Goal: Information Seeking & Learning: Learn about a topic

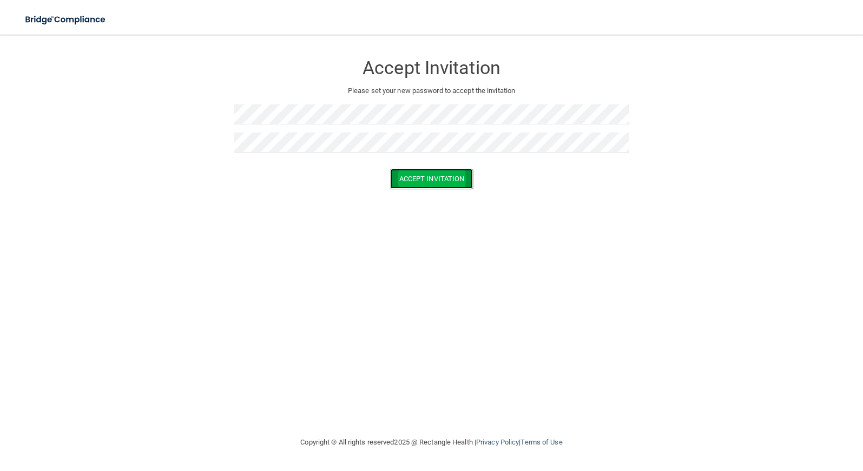
click at [431, 177] on button "Accept Invitation" at bounding box center [431, 179] width 83 height 20
click at [424, 195] on button "Accept Invitation" at bounding box center [431, 194] width 83 height 20
click at [424, 194] on button "Accept Invitation" at bounding box center [431, 194] width 83 height 20
click at [458, 190] on button "Accept Invitation" at bounding box center [431, 194] width 83 height 20
click at [259, 93] on p "Please set your new password to accept the invitation" at bounding box center [431, 90] width 379 height 13
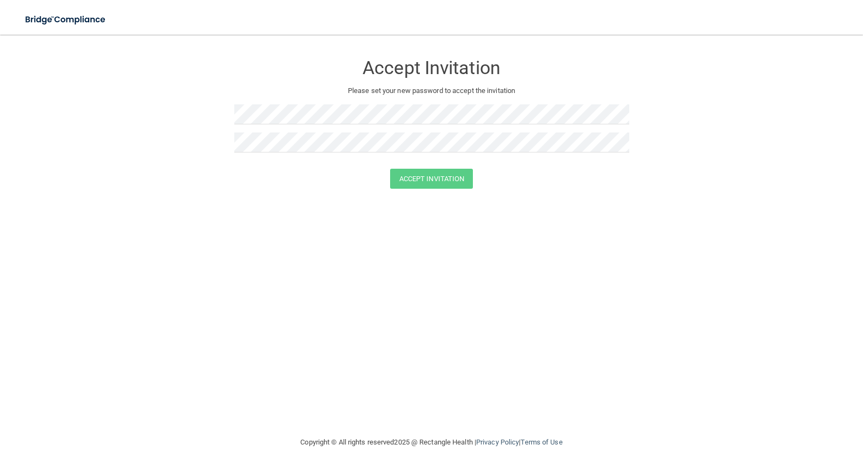
click at [213, 148] on form "Accept Invitation Please set your new password to accept the invitation Accept …" at bounding box center [432, 123] width 820 height 156
click at [239, 355] on div "Accept Invitation Please set your new password to accept the invitation Accept …" at bounding box center [432, 235] width 820 height 380
click at [416, 175] on button "Accept Invitation" at bounding box center [431, 179] width 83 height 20
click at [554, 322] on div "Accept Invitation Please set your new password to accept the invitation Accept …" at bounding box center [432, 235] width 820 height 380
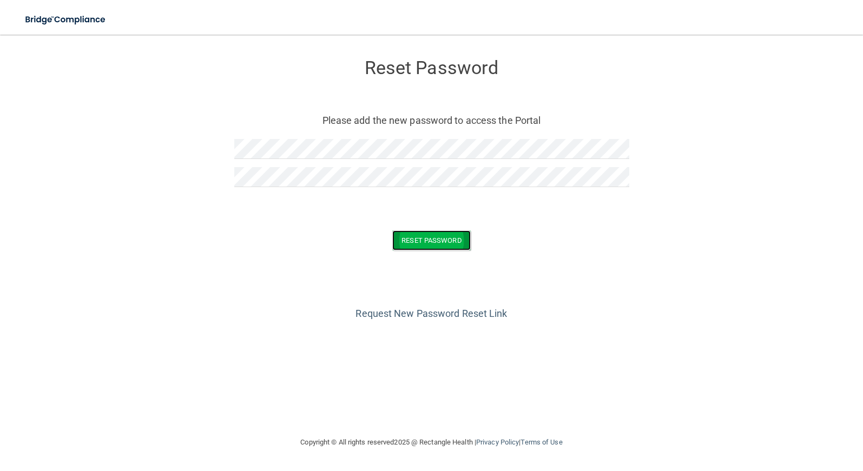
click at [414, 237] on button "Reset Password" at bounding box center [431, 240] width 78 height 20
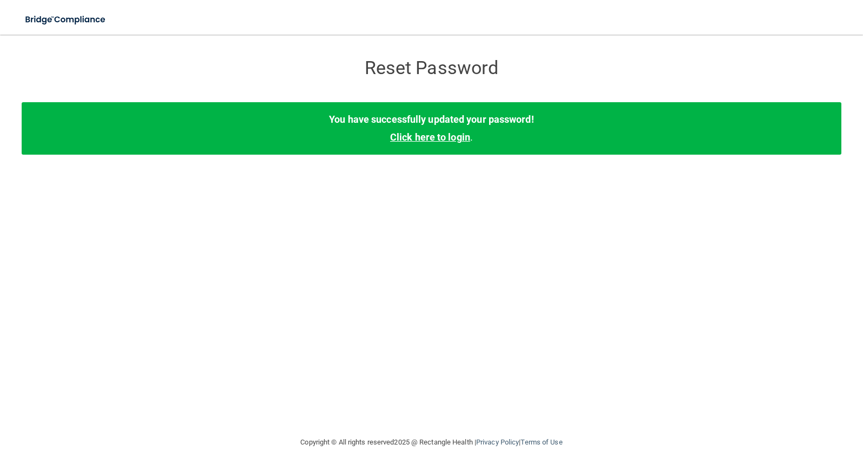
click at [426, 138] on link "Click here to login" at bounding box center [430, 136] width 80 height 11
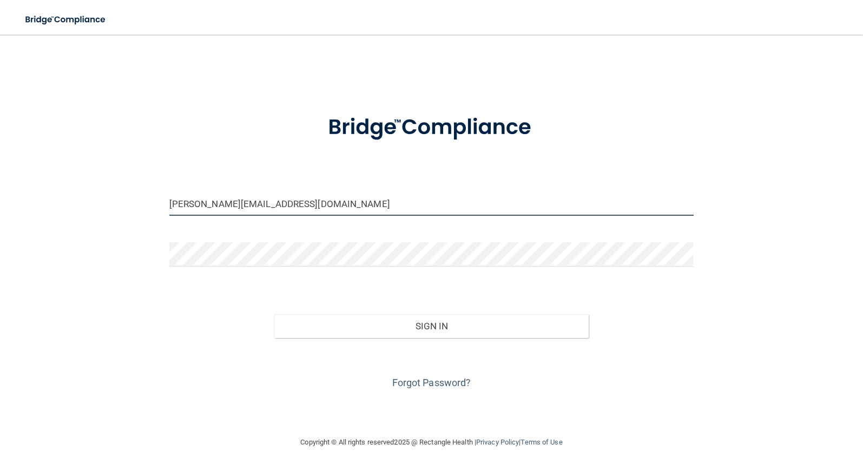
click at [433, 216] on input "[PERSON_NAME][EMAIL_ADDRESS][DOMAIN_NAME]" at bounding box center [431, 204] width 525 height 24
type input "[PERSON_NAME][EMAIL_ADDRESS][DOMAIN_NAME]"
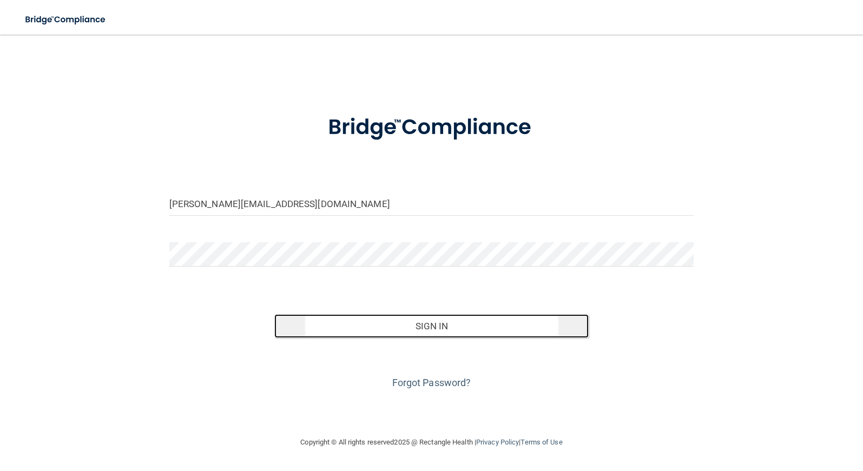
click at [430, 323] on button "Sign In" at bounding box center [431, 326] width 315 height 24
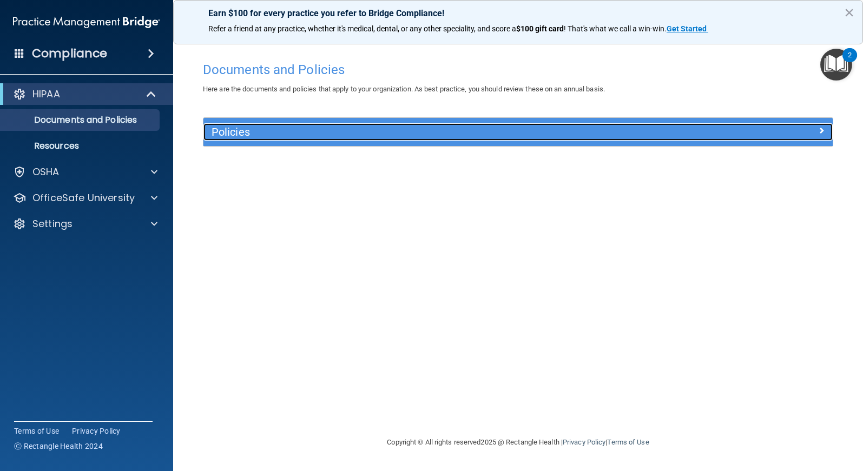
click at [819, 130] on span at bounding box center [821, 130] width 6 height 13
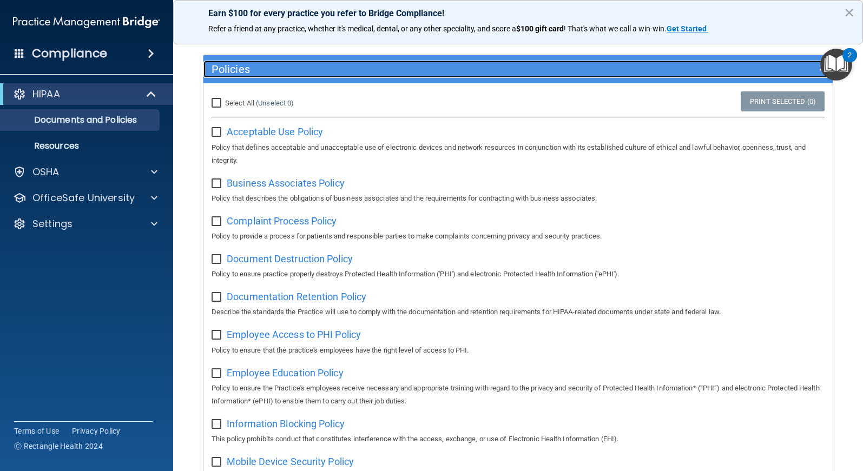
scroll to position [97, 0]
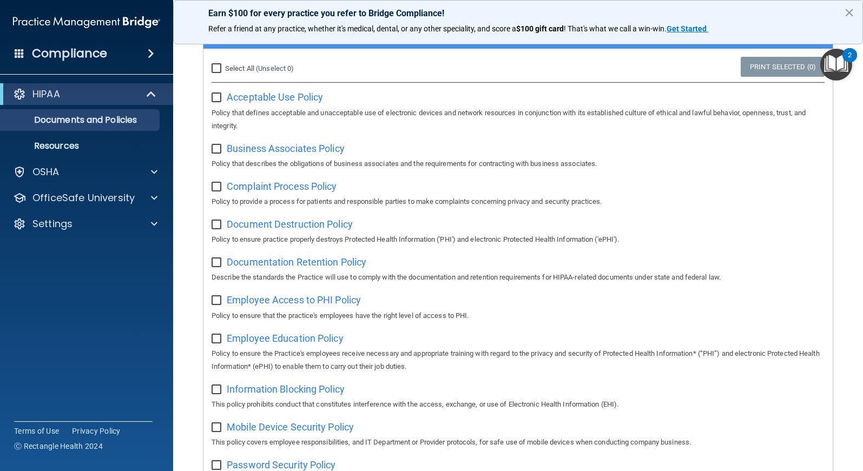
click at [217, 70] on input "Select All (Unselect 0) Unselect All" at bounding box center [218, 68] width 12 height 9
checkbox input "true"
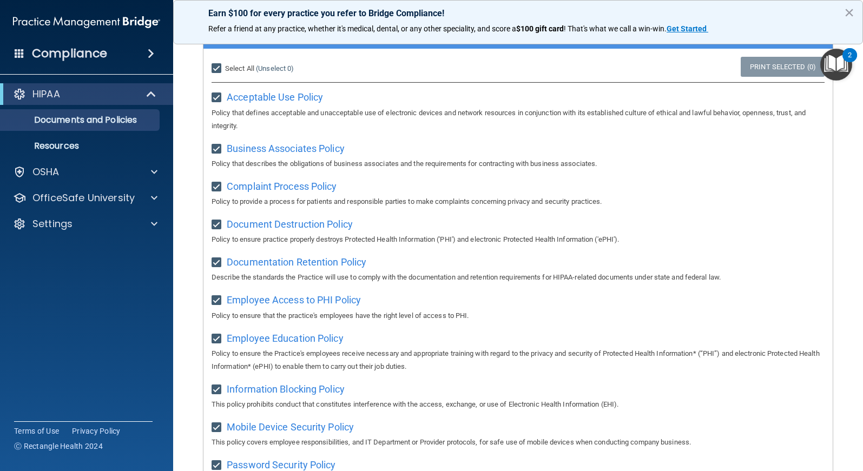
checkbox input "true"
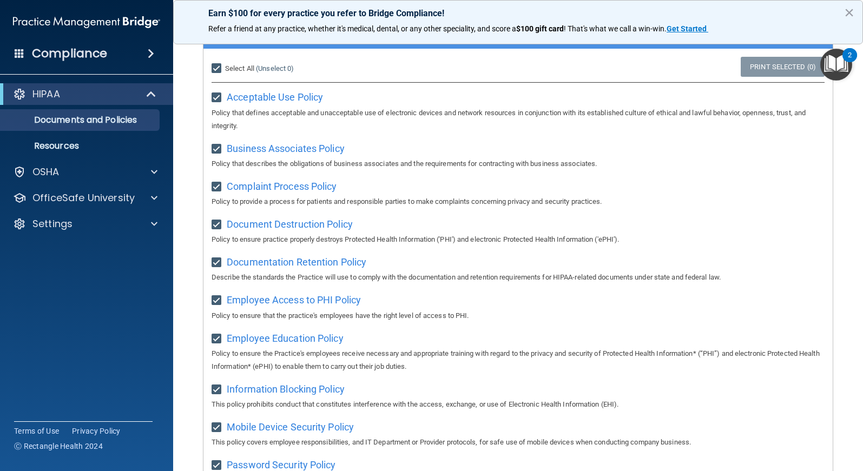
checkbox input "true"
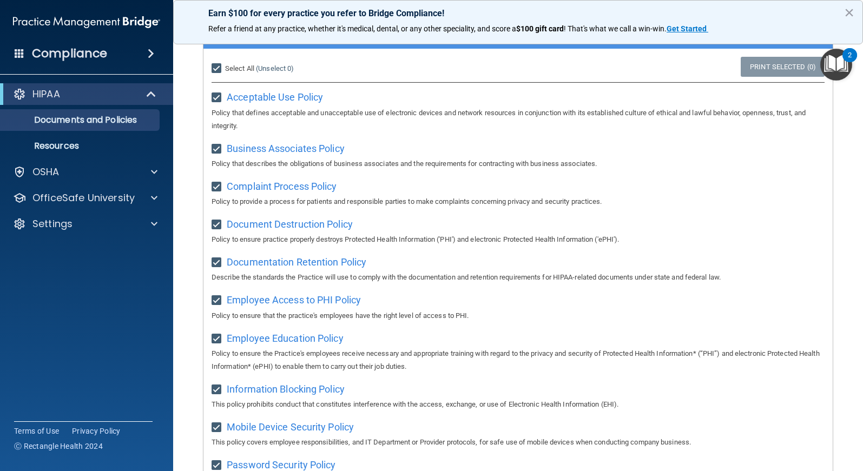
checkbox input "true"
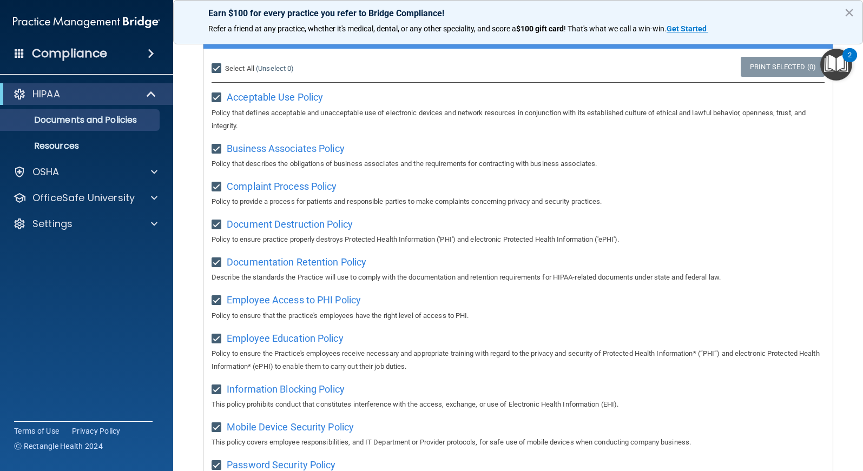
checkbox input "true"
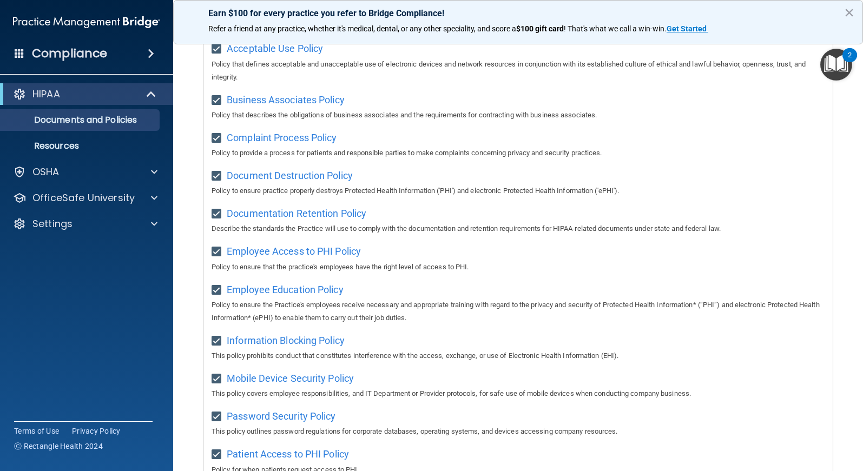
scroll to position [0, 0]
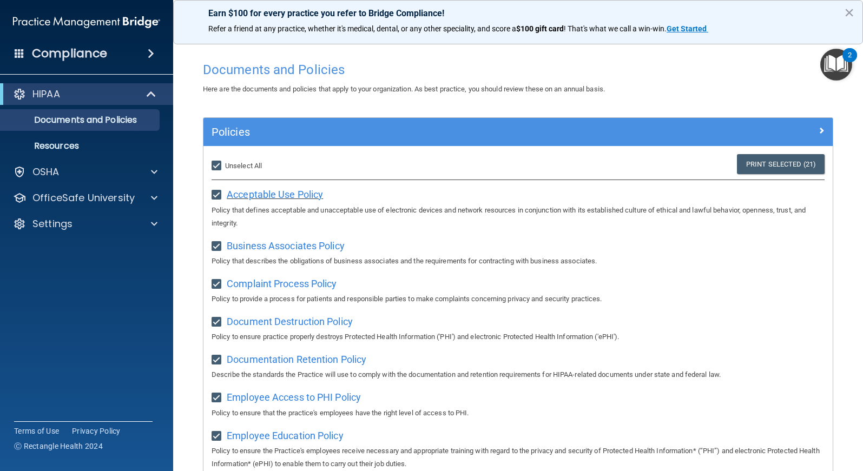
click at [265, 199] on span "Acceptable Use Policy" at bounding box center [275, 194] width 96 height 11
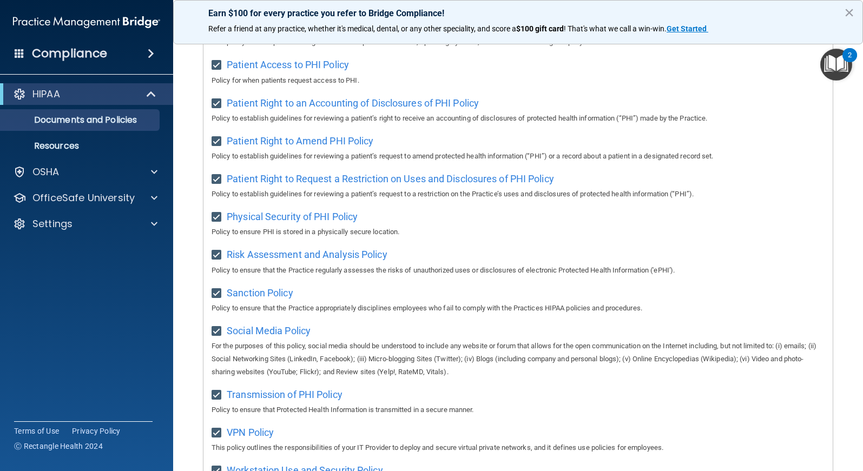
scroll to position [633, 0]
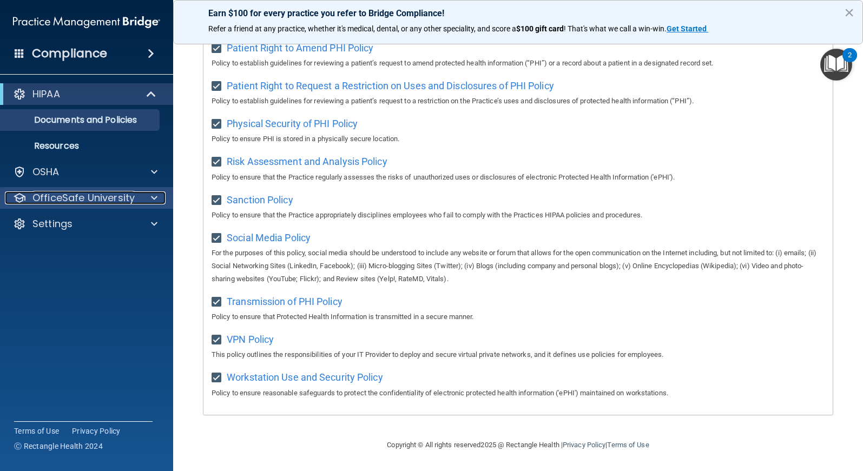
click at [153, 200] on span at bounding box center [154, 198] width 6 height 13
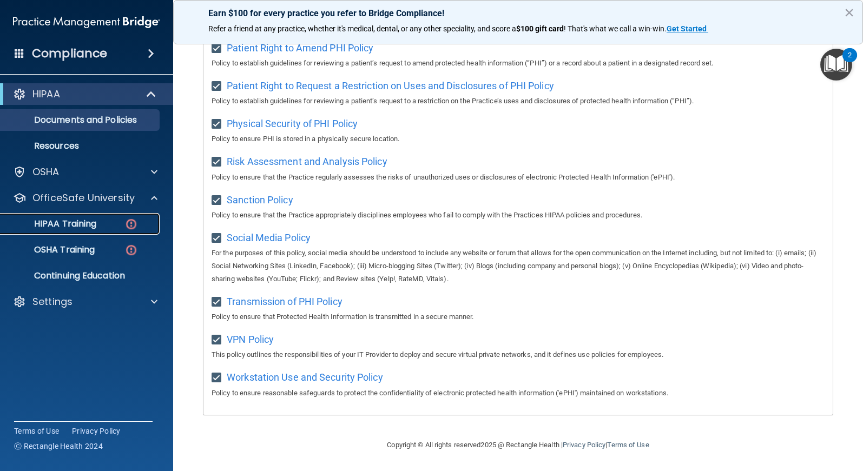
click at [94, 222] on p "HIPAA Training" at bounding box center [51, 224] width 89 height 11
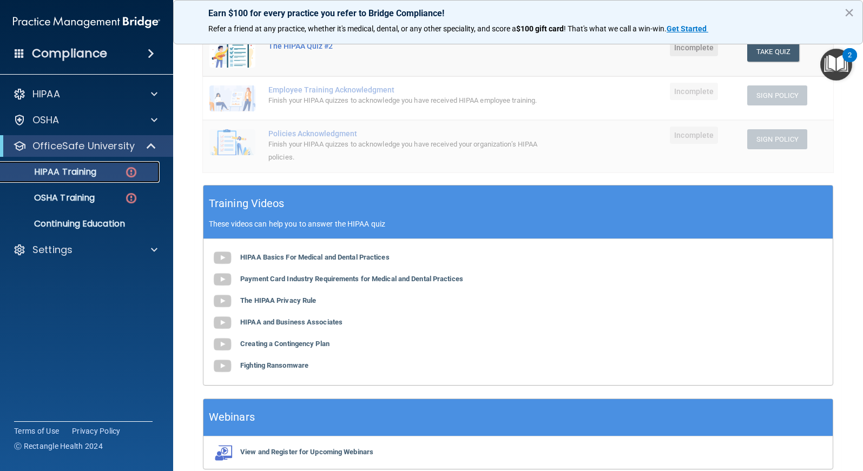
scroll to position [101, 0]
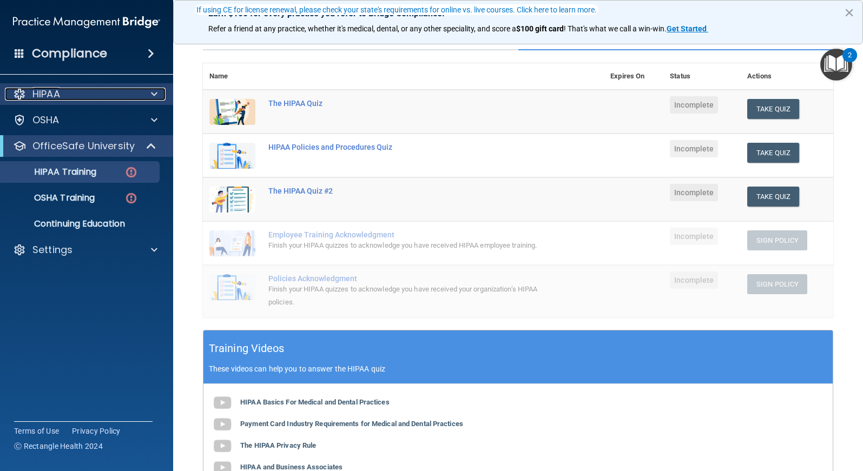
click at [151, 94] on span at bounding box center [154, 94] width 6 height 13
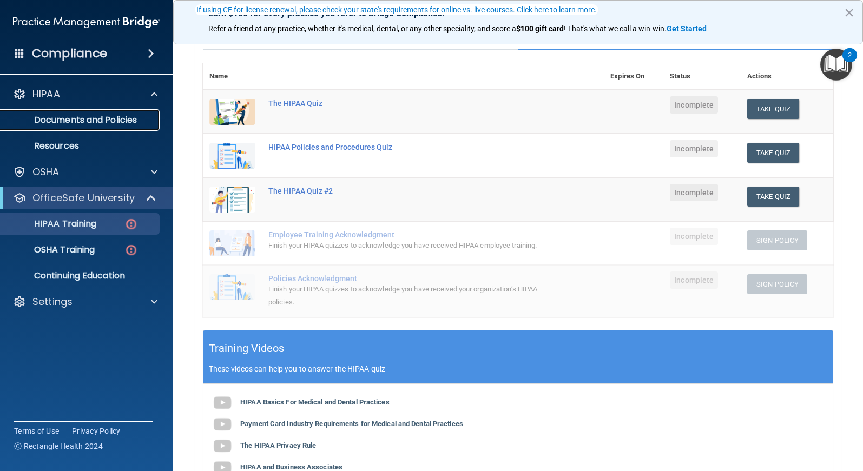
click at [76, 119] on p "Documents and Policies" at bounding box center [81, 120] width 148 height 11
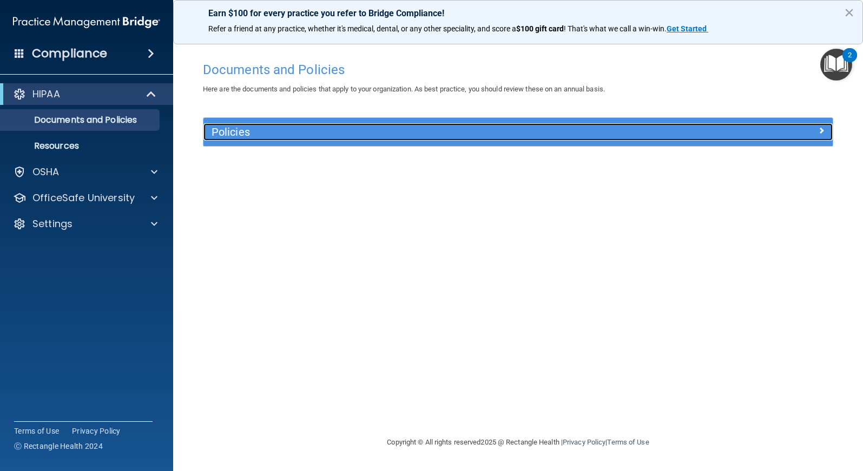
click at [361, 140] on div "Policies" at bounding box center [439, 131] width 472 height 17
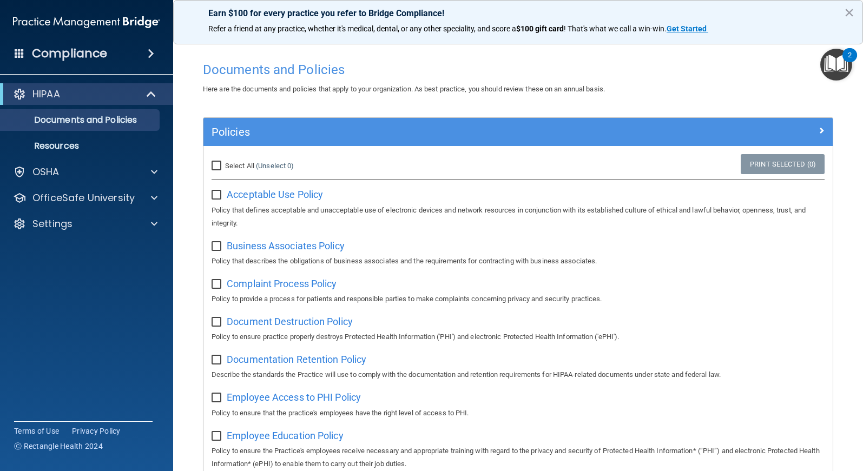
click at [217, 163] on input "Select All (Unselect 0) Unselect All" at bounding box center [218, 166] width 12 height 9
checkbox input "true"
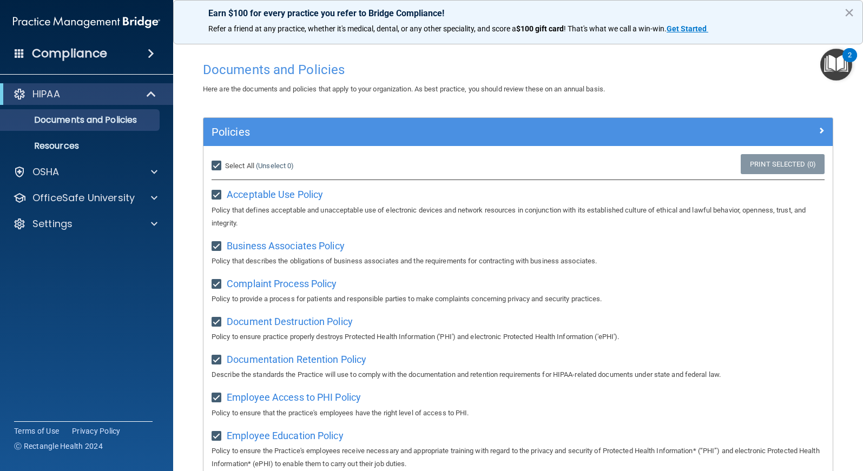
checkbox input "true"
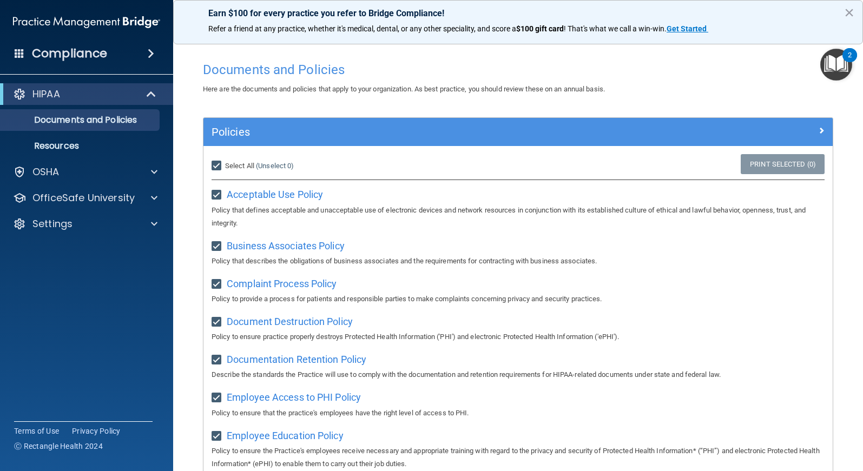
checkbox input "true"
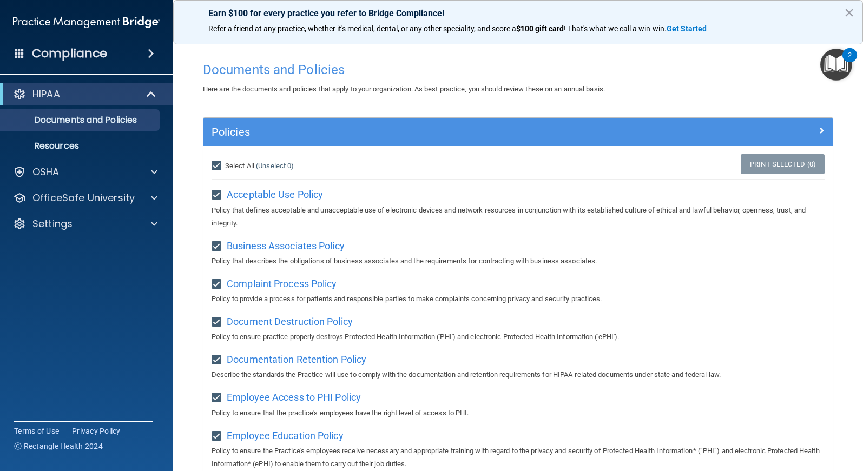
checkbox input "true"
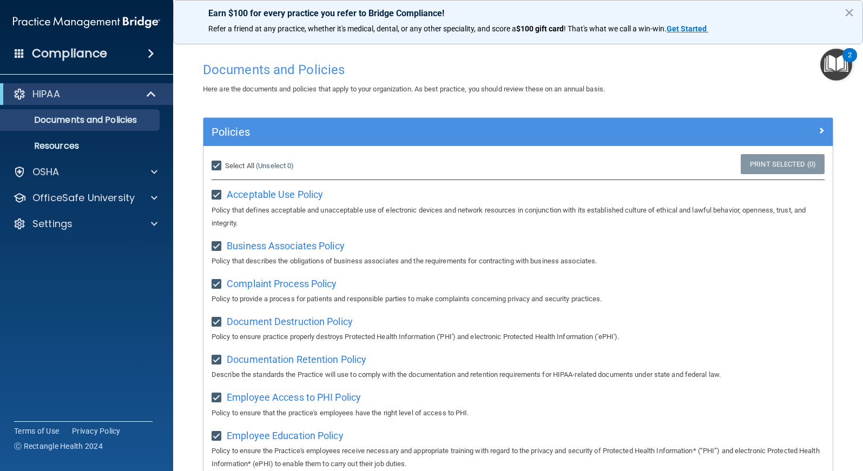
checkbox input "true"
click at [277, 246] on span "Business Associates Policy" at bounding box center [286, 245] width 118 height 11
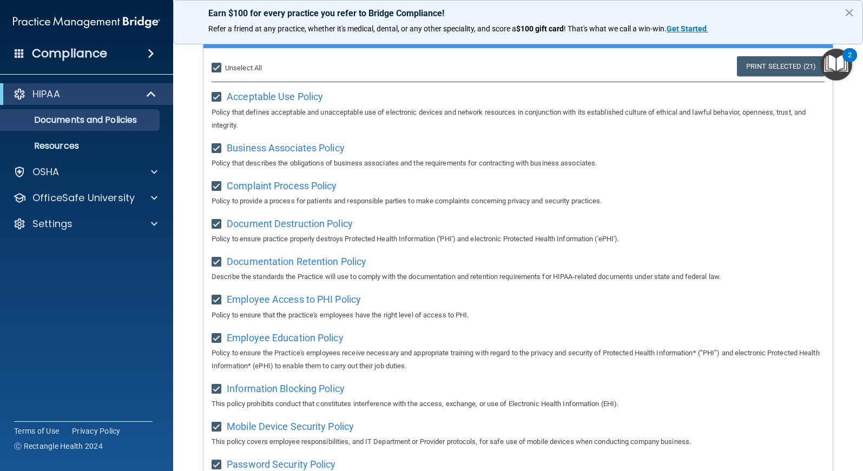
scroll to position [49, 0]
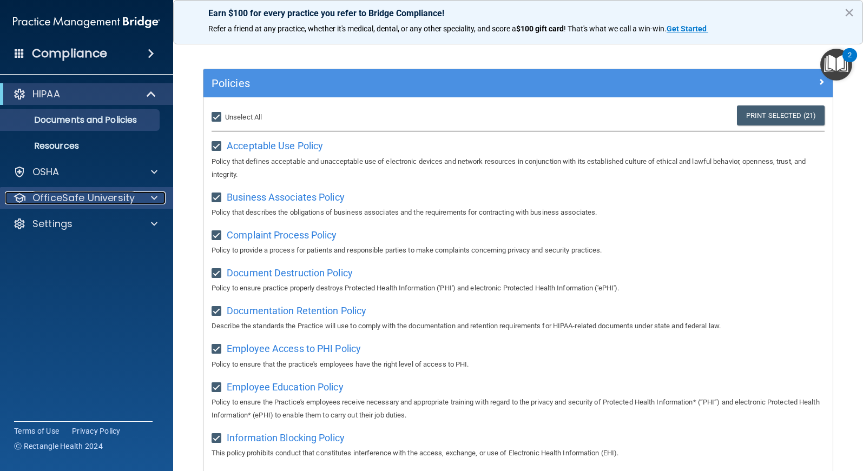
click at [151, 199] on span at bounding box center [154, 198] width 6 height 13
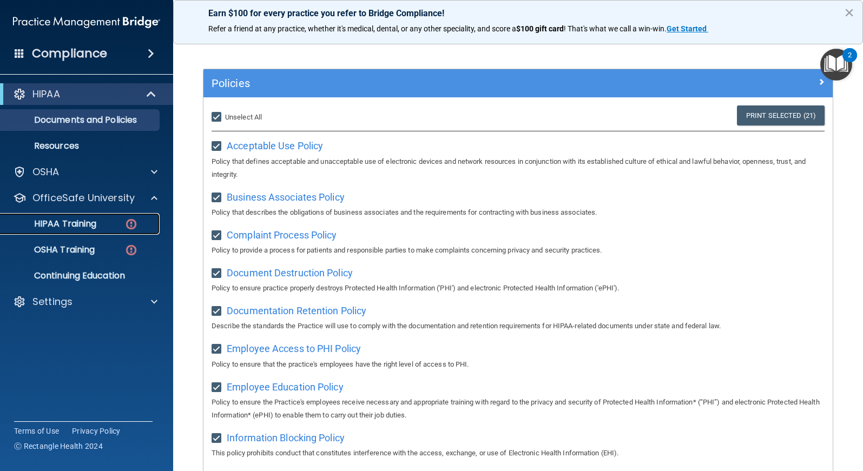
click at [96, 226] on p "HIPAA Training" at bounding box center [51, 224] width 89 height 11
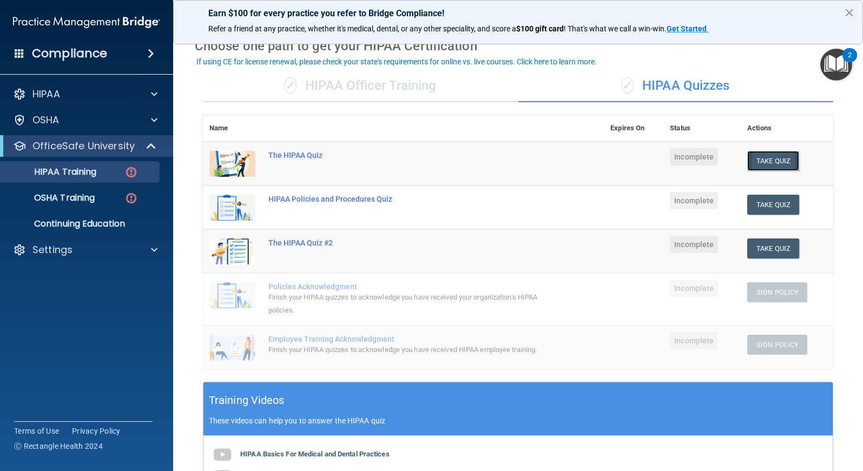
click at [759, 162] on button "Take Quiz" at bounding box center [773, 161] width 52 height 20
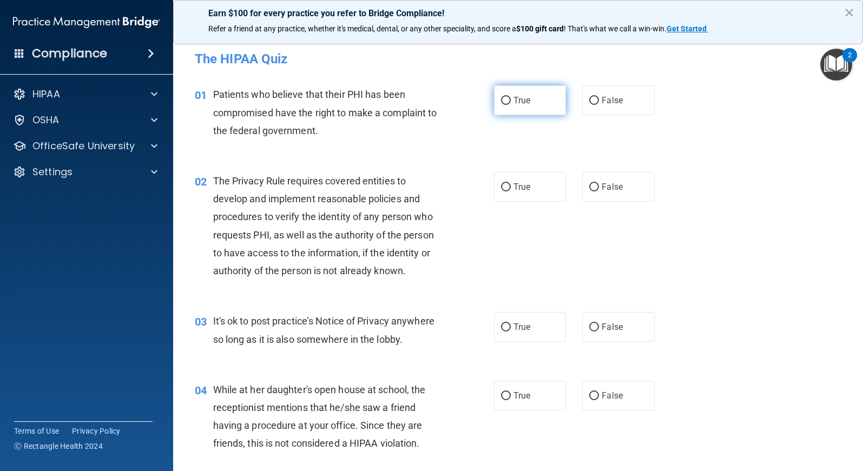
click at [501, 100] on input "True" at bounding box center [506, 101] width 10 height 8
radio input "true"
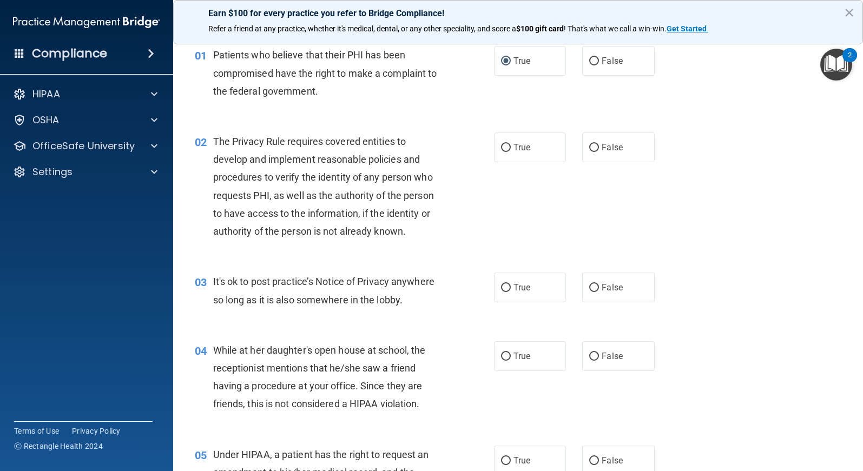
scroll to position [49, 0]
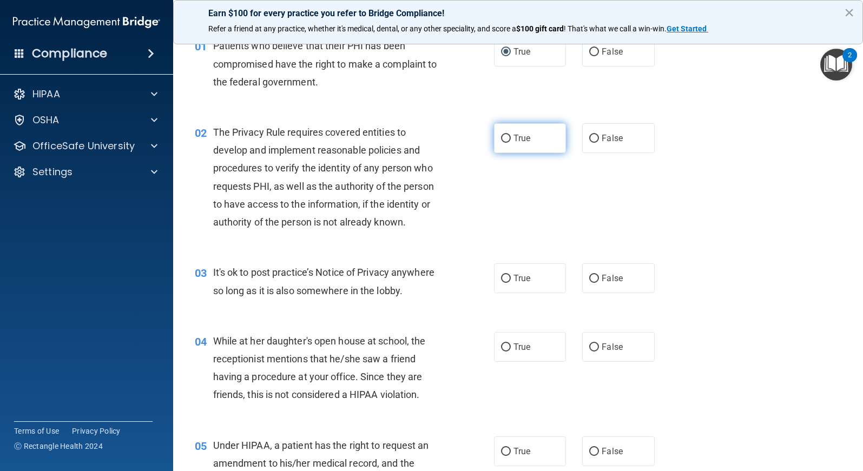
click at [501, 140] on input "True" at bounding box center [506, 139] width 10 height 8
radio input "true"
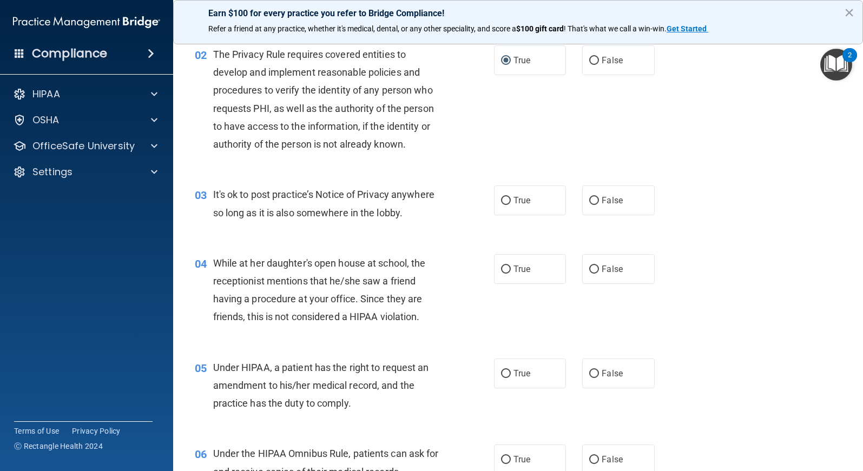
scroll to position [146, 0]
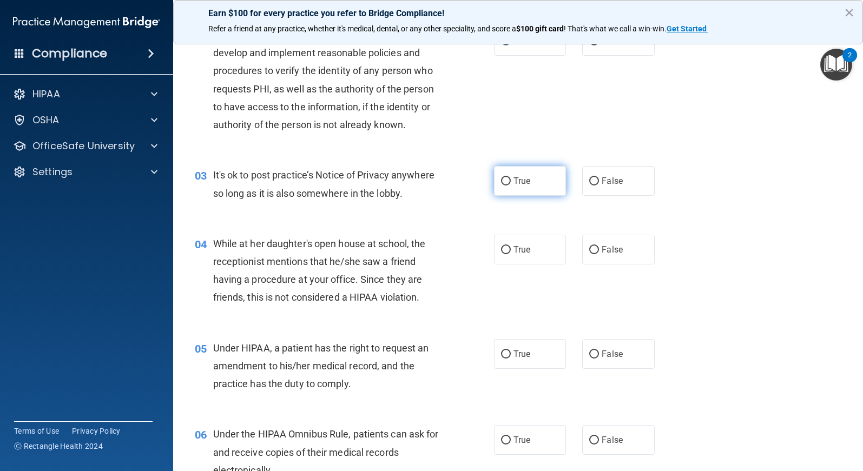
click at [501, 181] on input "True" at bounding box center [506, 181] width 10 height 8
radio input "true"
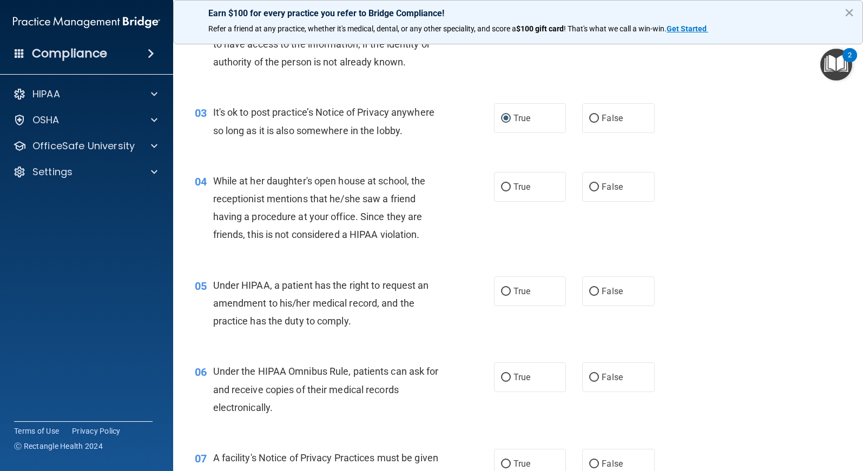
scroll to position [243, 0]
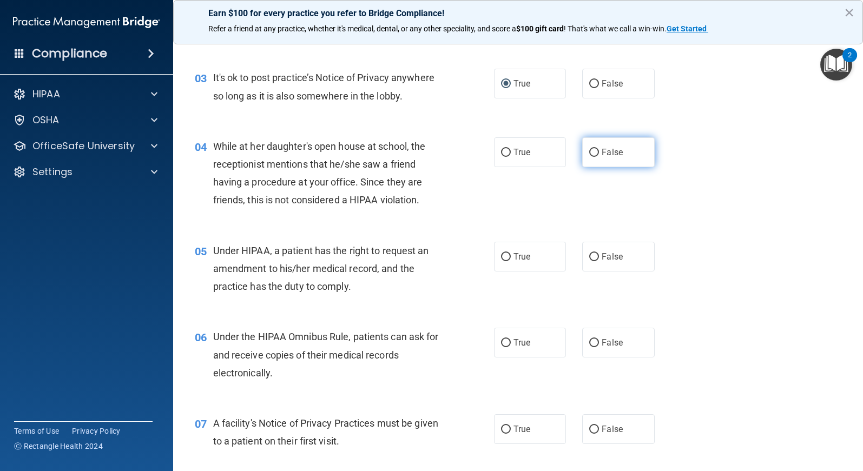
click at [589, 155] on input "False" at bounding box center [594, 153] width 10 height 8
radio input "true"
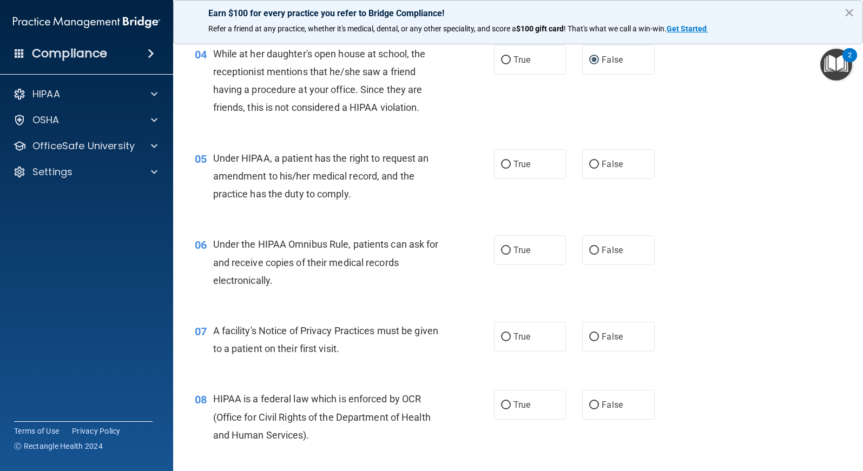
scroll to position [341, 0]
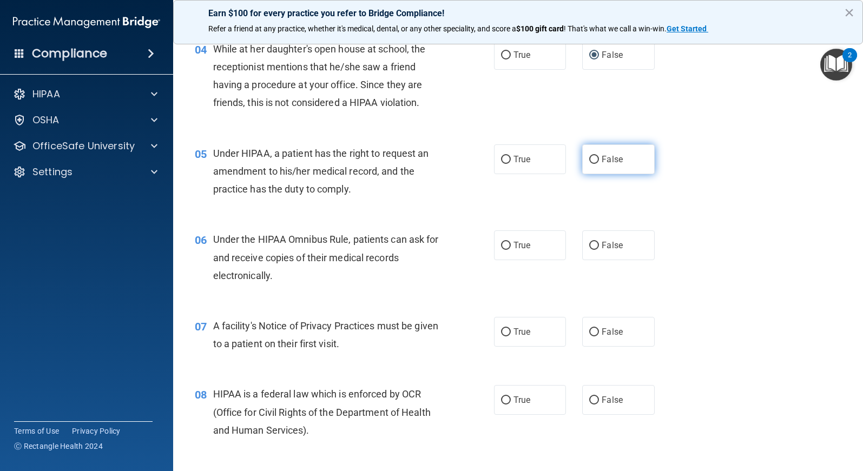
click at [589, 160] on input "False" at bounding box center [594, 160] width 10 height 8
radio input "true"
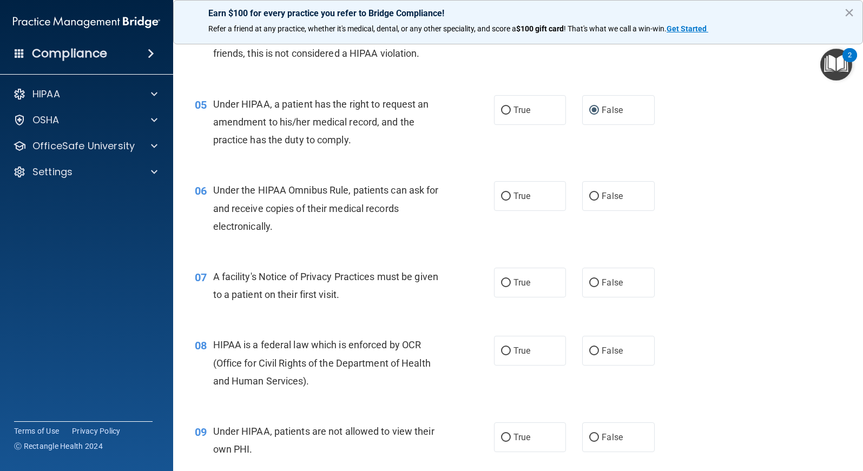
scroll to position [438, 0]
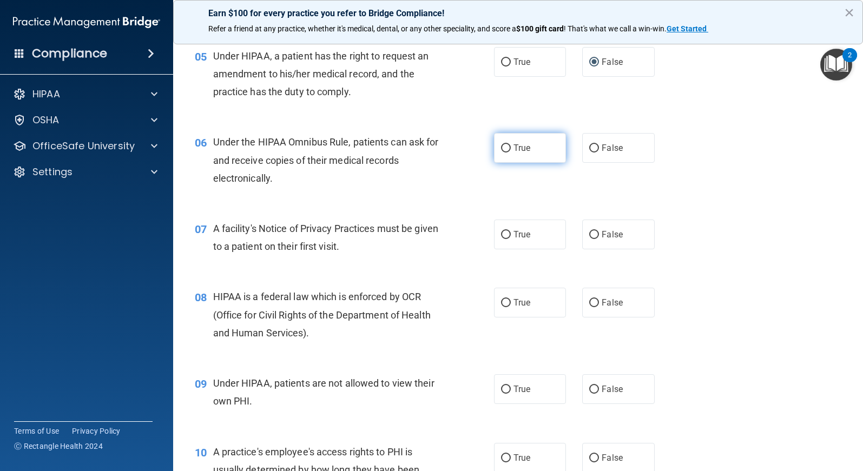
click at [501, 148] on input "True" at bounding box center [506, 148] width 10 height 8
radio input "true"
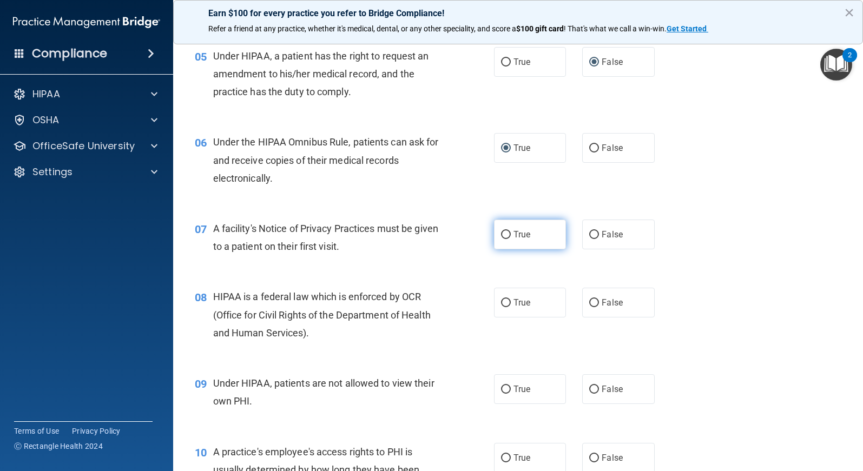
click at [502, 234] on input "True" at bounding box center [506, 235] width 10 height 8
radio input "true"
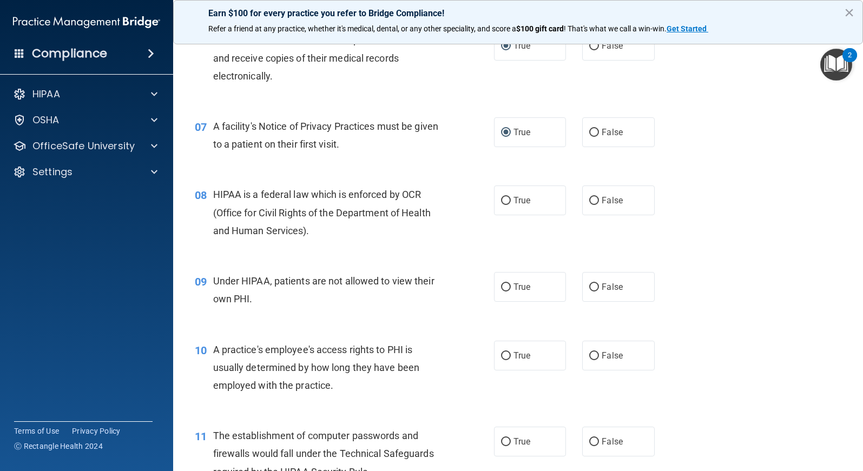
scroll to position [584, 0]
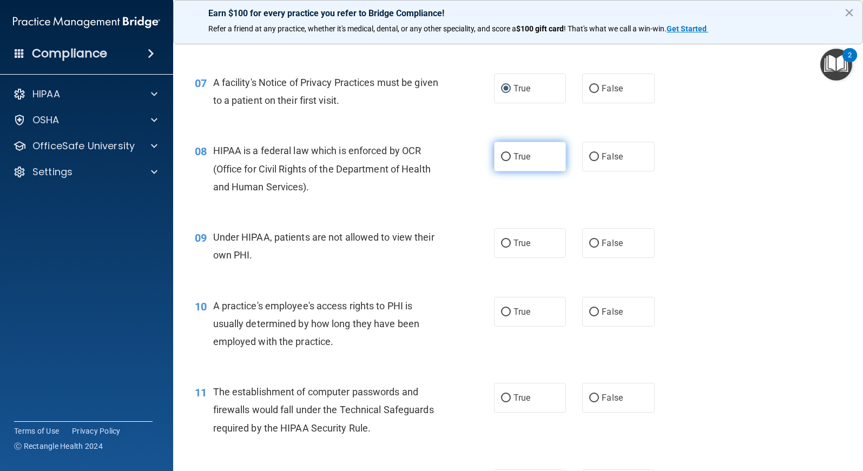
click at [501, 155] on input "True" at bounding box center [506, 157] width 10 height 8
radio input "true"
click at [589, 241] on input "False" at bounding box center [594, 244] width 10 height 8
radio input "true"
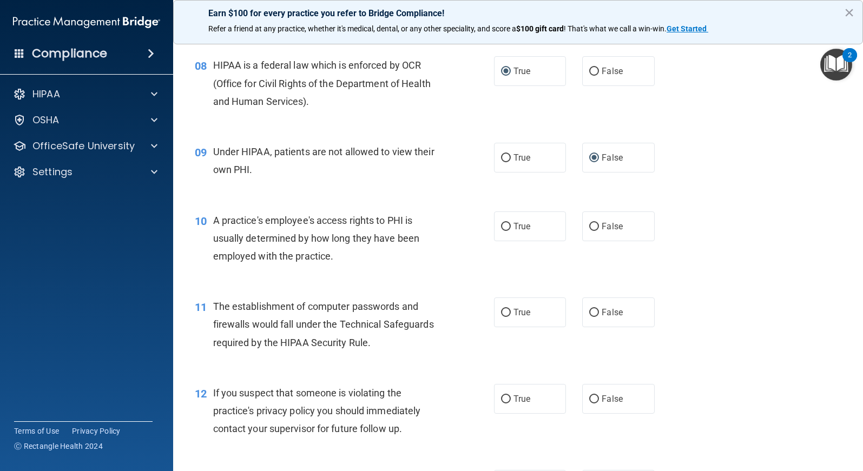
scroll to position [682, 0]
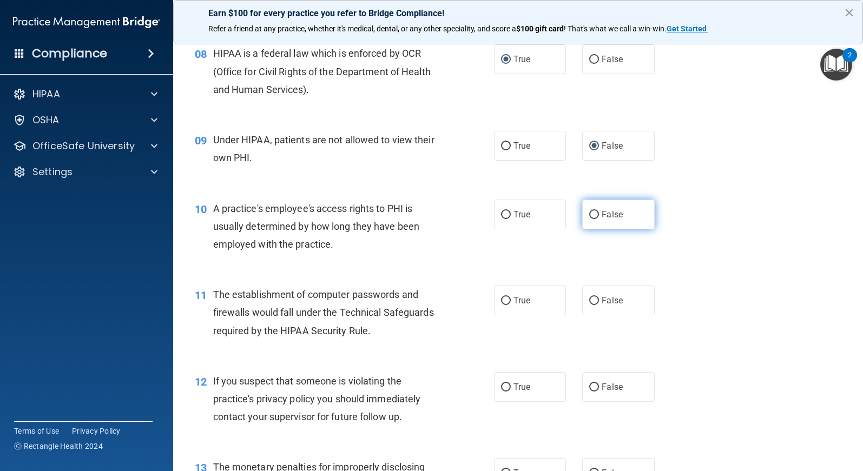
click at [589, 213] on input "False" at bounding box center [594, 215] width 10 height 8
radio input "true"
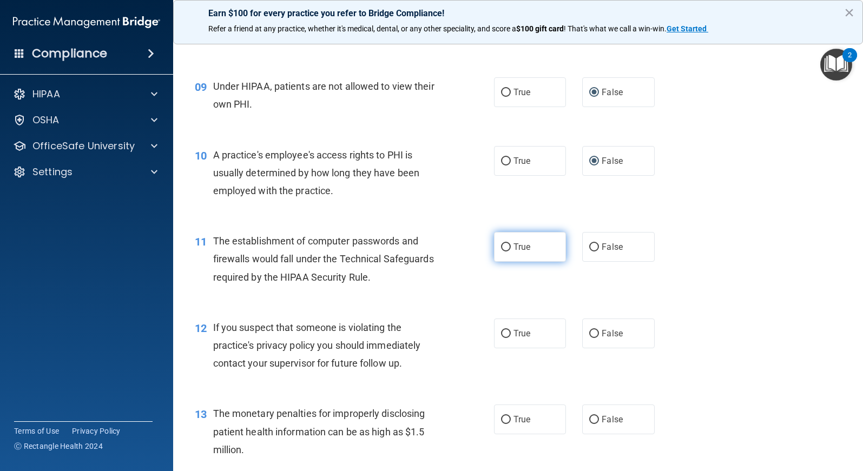
scroll to position [779, 0]
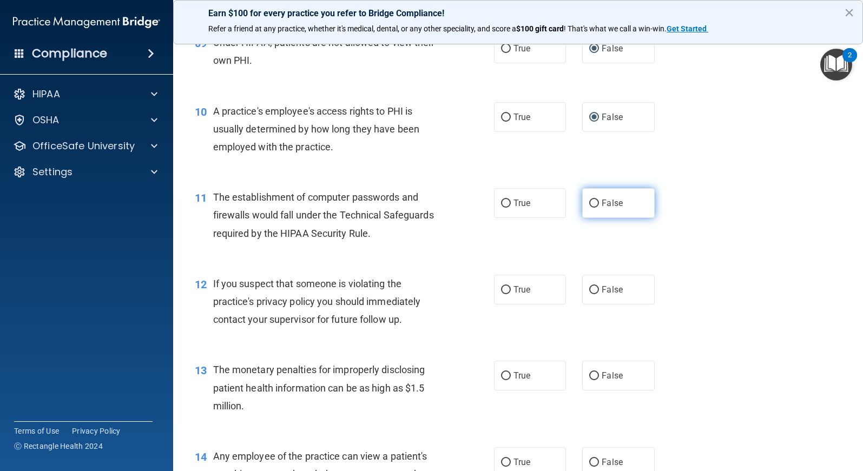
click at [589, 204] on input "False" at bounding box center [594, 204] width 10 height 8
radio input "true"
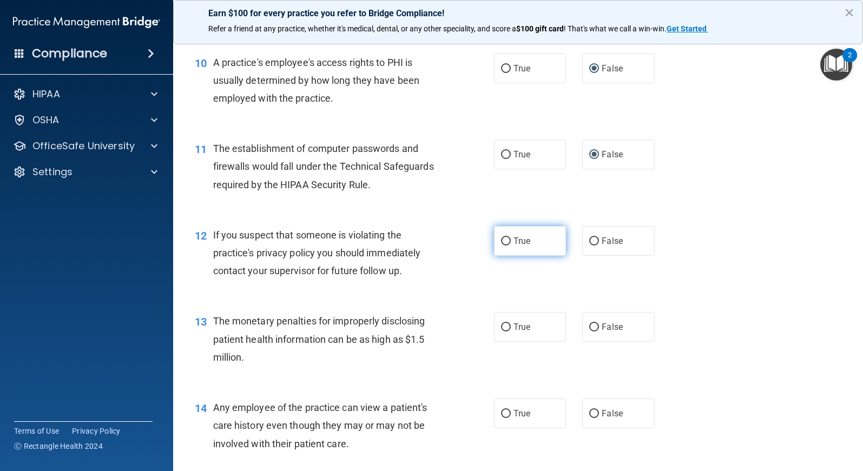
click at [503, 241] on input "True" at bounding box center [506, 241] width 10 height 8
radio input "true"
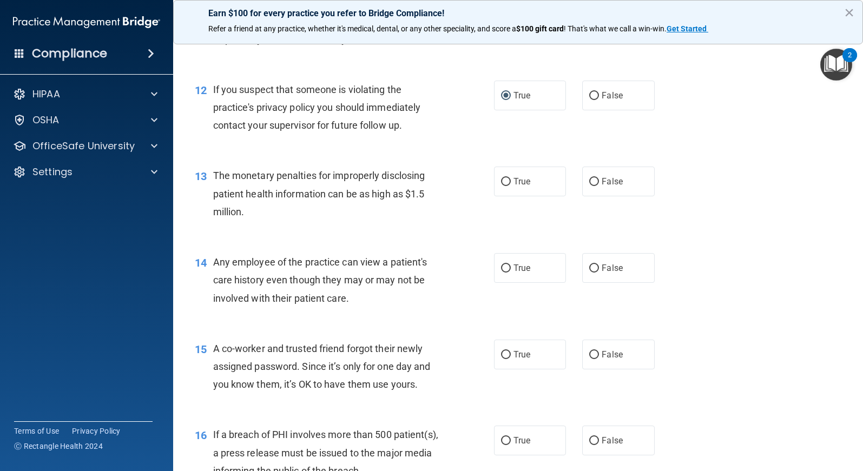
scroll to position [974, 0]
click at [501, 181] on input "True" at bounding box center [506, 181] width 10 height 8
radio input "true"
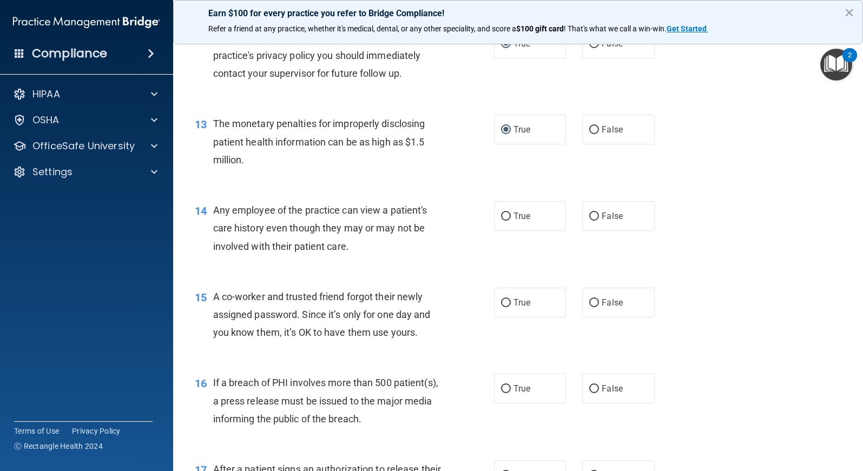
scroll to position [1071, 0]
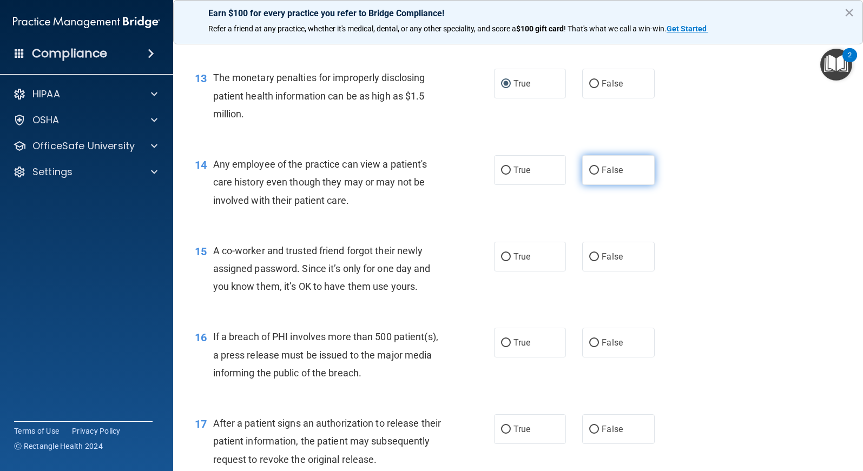
click at [589, 171] on input "False" at bounding box center [594, 171] width 10 height 8
radio input "true"
click at [501, 168] on input "True" at bounding box center [506, 171] width 10 height 8
radio input "true"
radio input "false"
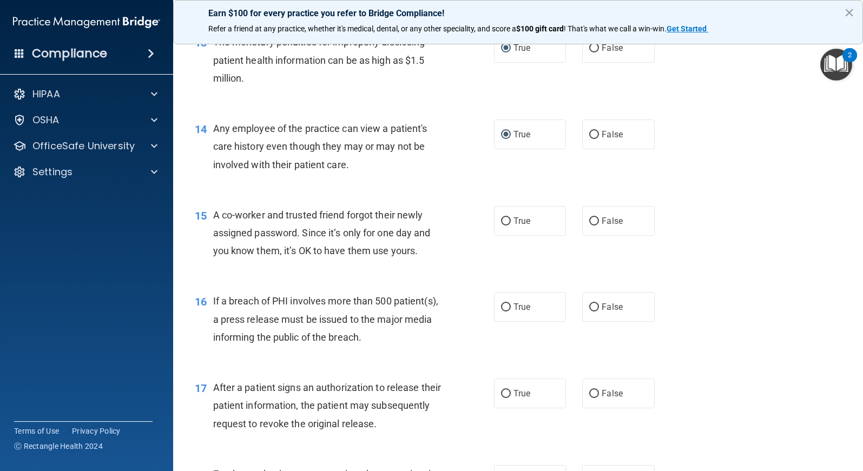
scroll to position [1120, 0]
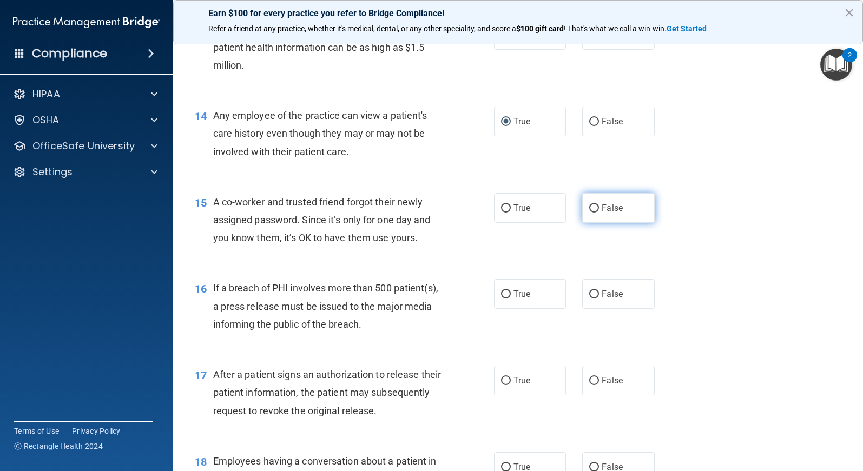
click at [589, 210] on input "False" at bounding box center [594, 208] width 10 height 8
radio input "true"
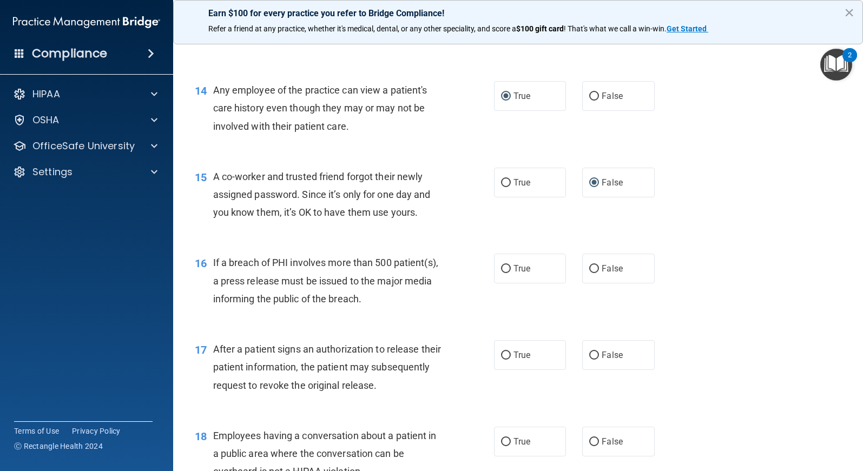
scroll to position [1217, 0]
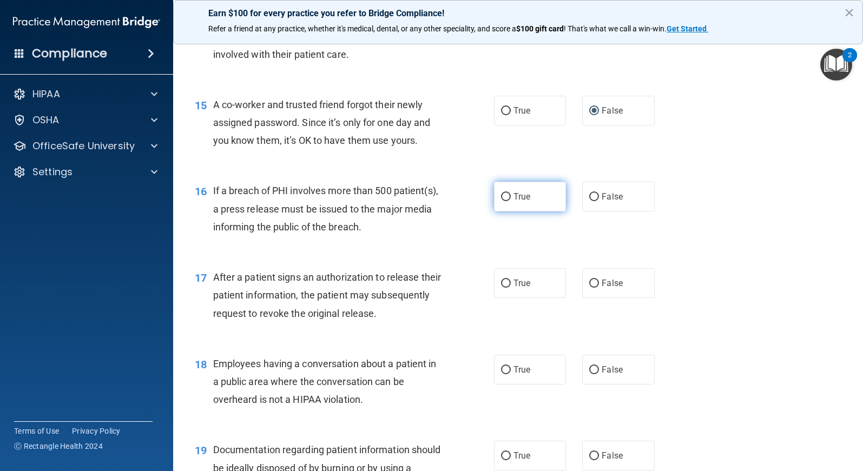
click at [501, 196] on input "True" at bounding box center [506, 197] width 10 height 8
radio input "true"
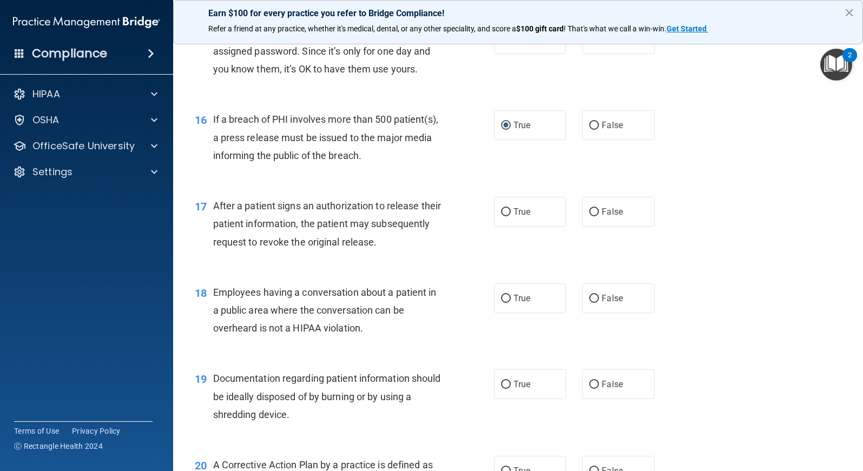
scroll to position [1315, 0]
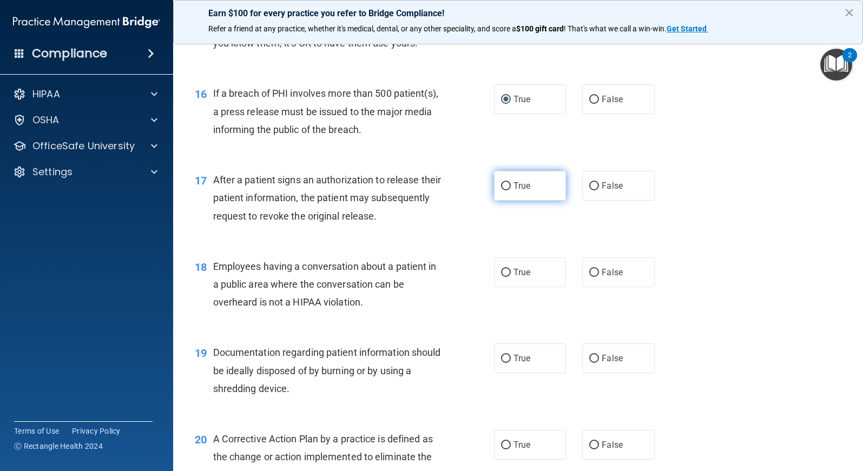
click at [501, 186] on input "True" at bounding box center [506, 186] width 10 height 8
radio input "true"
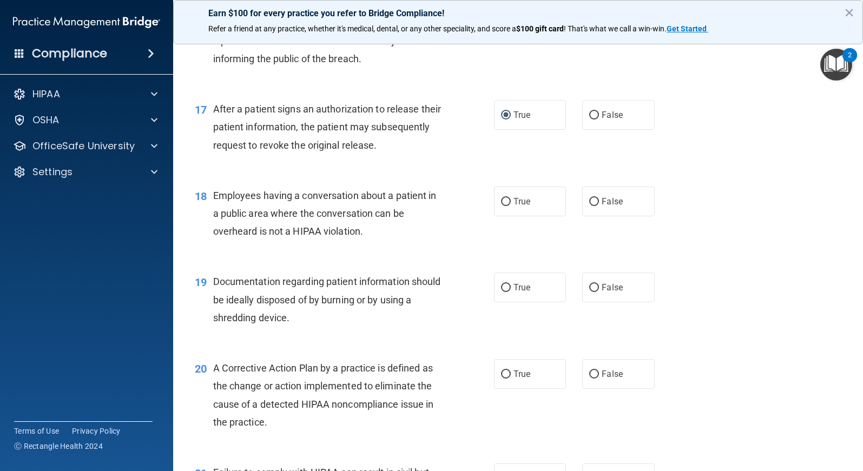
scroll to position [1412, 0]
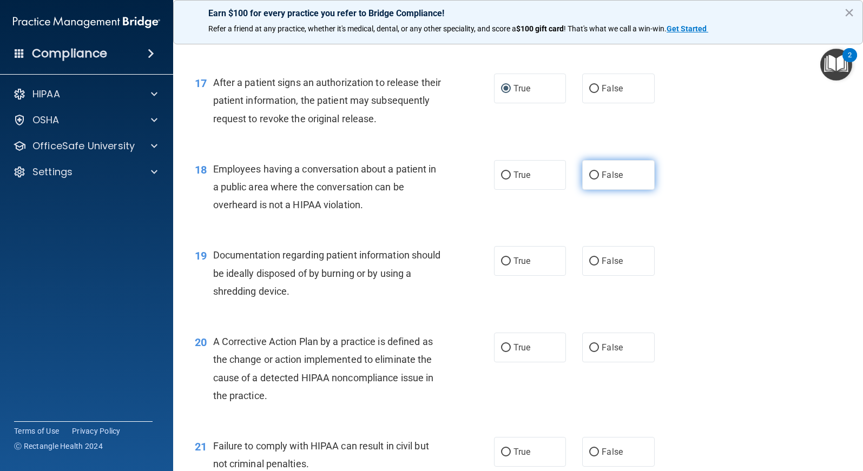
click at [589, 175] on input "False" at bounding box center [594, 175] width 10 height 8
radio input "true"
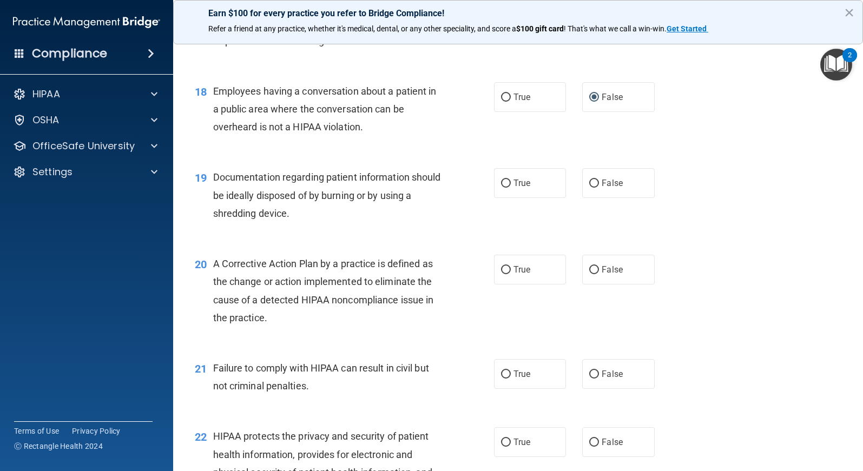
scroll to position [1509, 0]
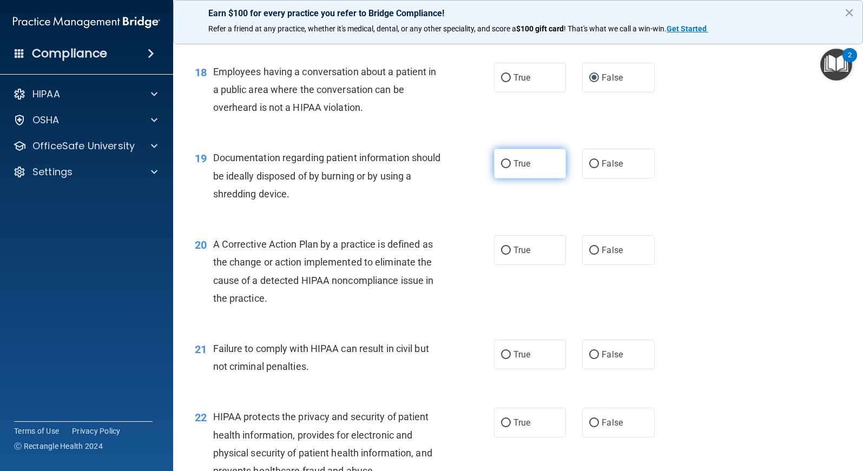
click at [501, 164] on input "True" at bounding box center [506, 164] width 10 height 8
radio input "true"
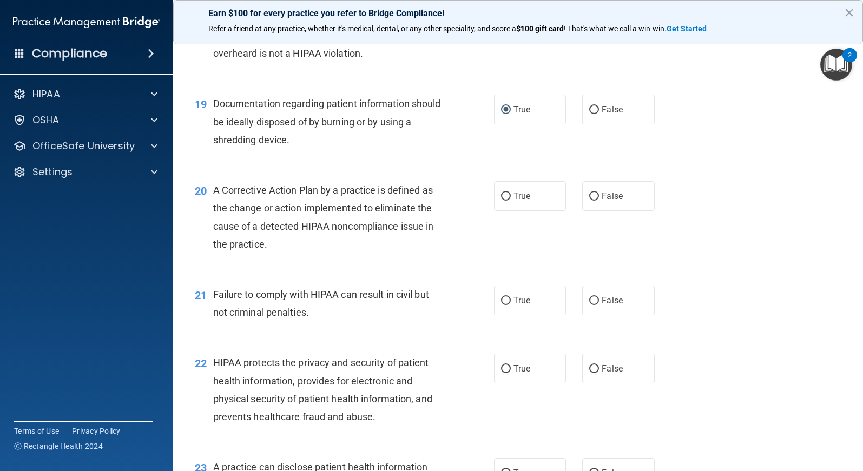
scroll to position [1607, 0]
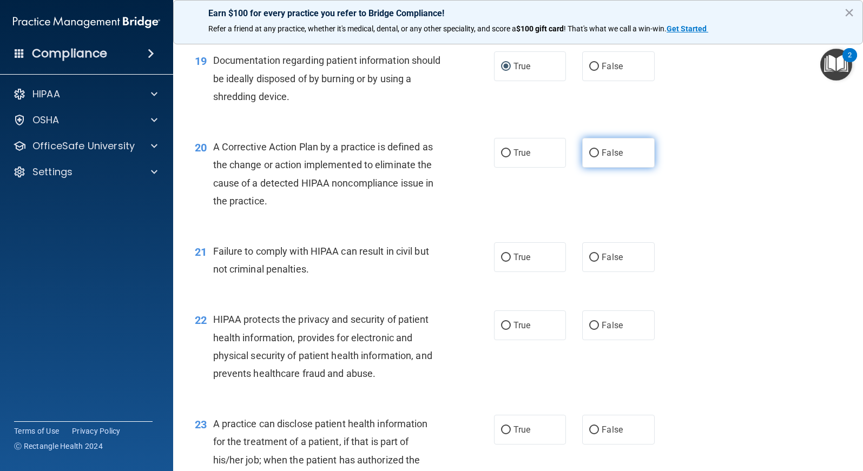
click at [583, 151] on label "False" at bounding box center [618, 153] width 72 height 30
click at [589, 151] on input "False" at bounding box center [594, 153] width 10 height 8
radio input "true"
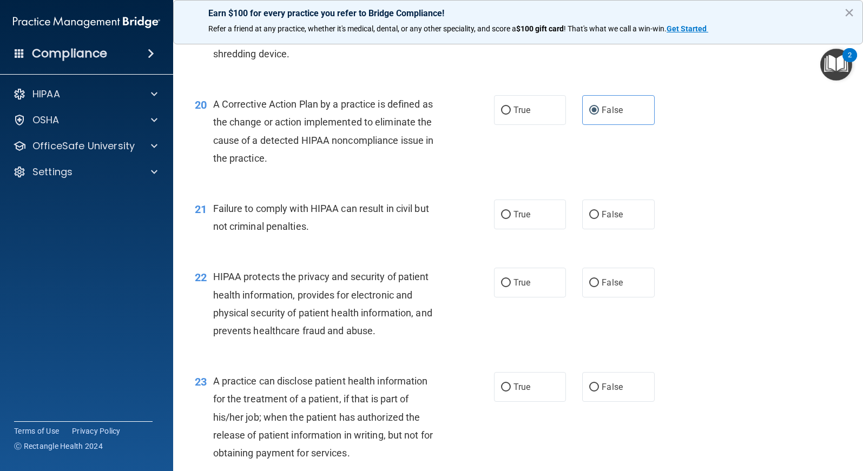
scroll to position [1704, 0]
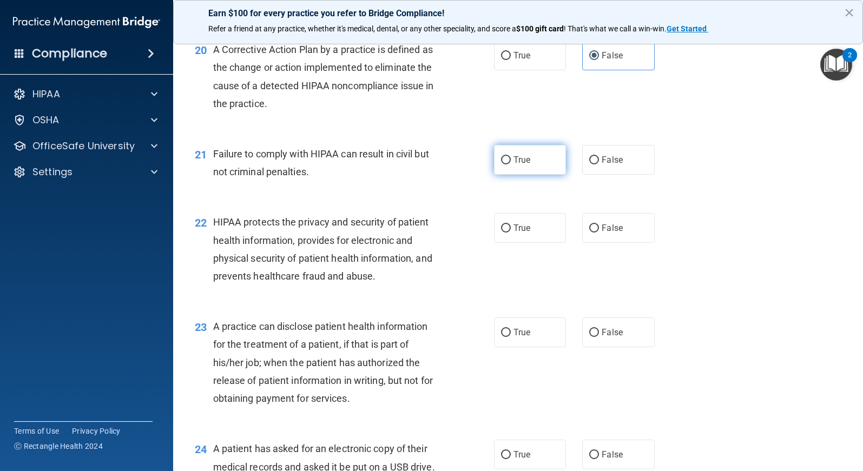
click at [502, 163] on input "True" at bounding box center [506, 160] width 10 height 8
radio input "true"
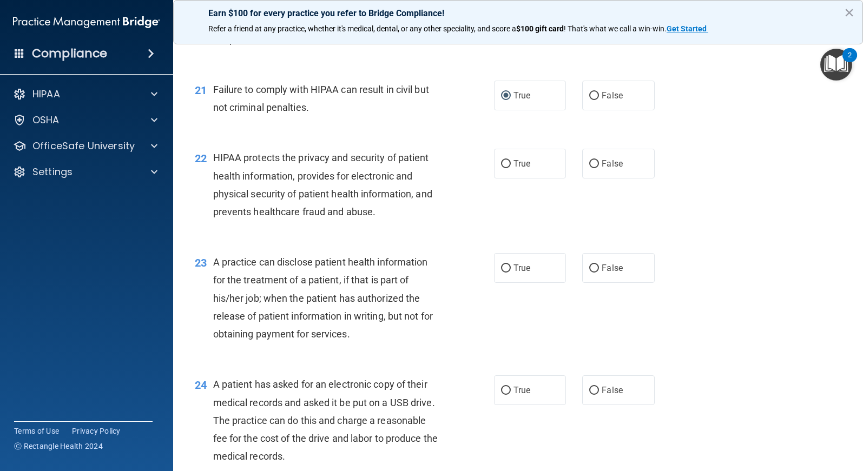
scroll to position [1801, 0]
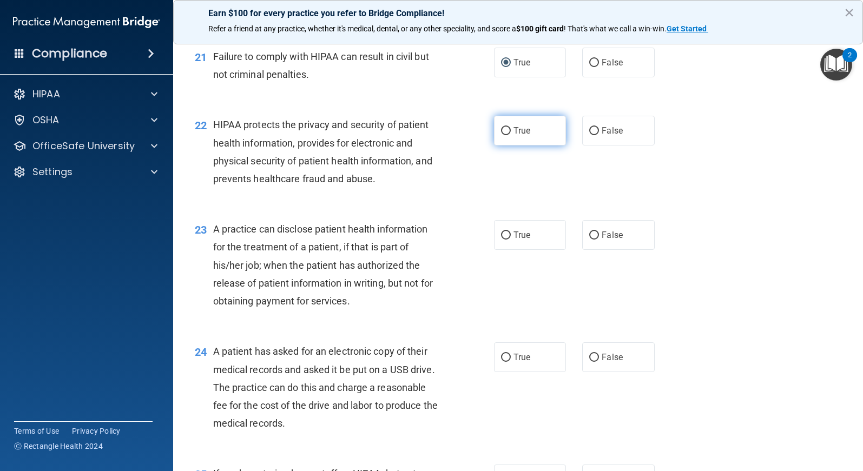
click at [501, 131] on input "True" at bounding box center [506, 131] width 10 height 8
radio input "true"
click at [589, 133] on input "False" at bounding box center [594, 131] width 10 height 8
radio input "true"
radio input "false"
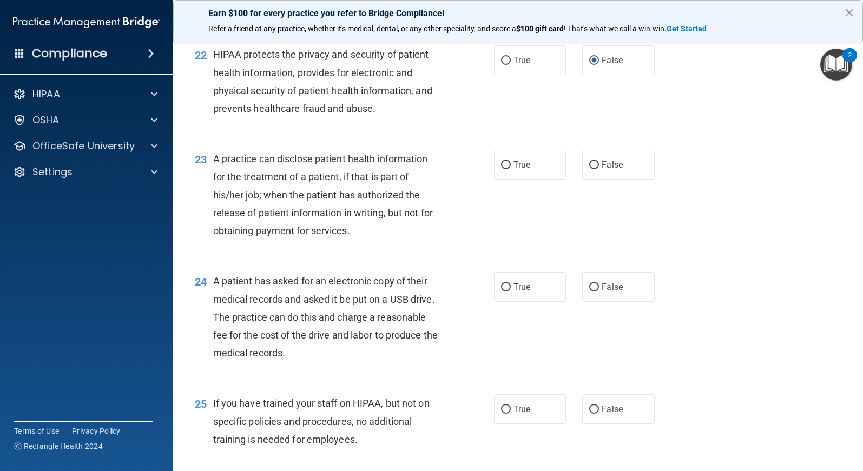
scroll to position [1899, 0]
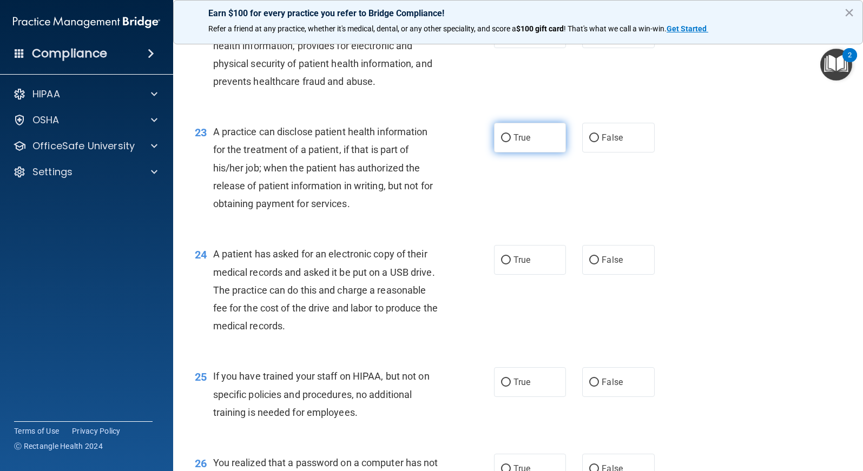
click at [503, 137] on input "True" at bounding box center [506, 138] width 10 height 8
radio input "true"
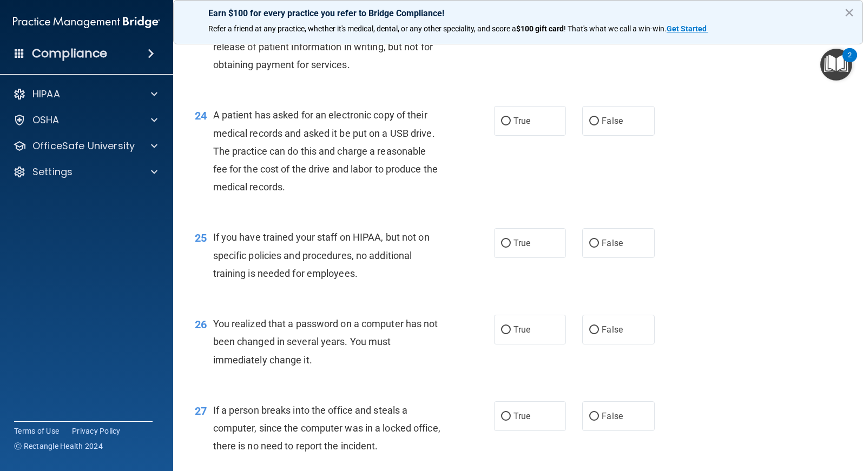
scroll to position [2045, 0]
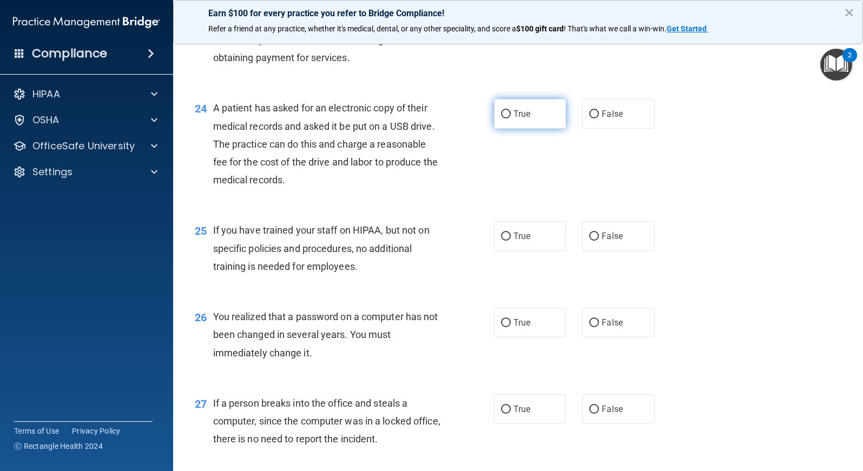
click at [501, 116] on input "True" at bounding box center [506, 114] width 10 height 8
radio input "true"
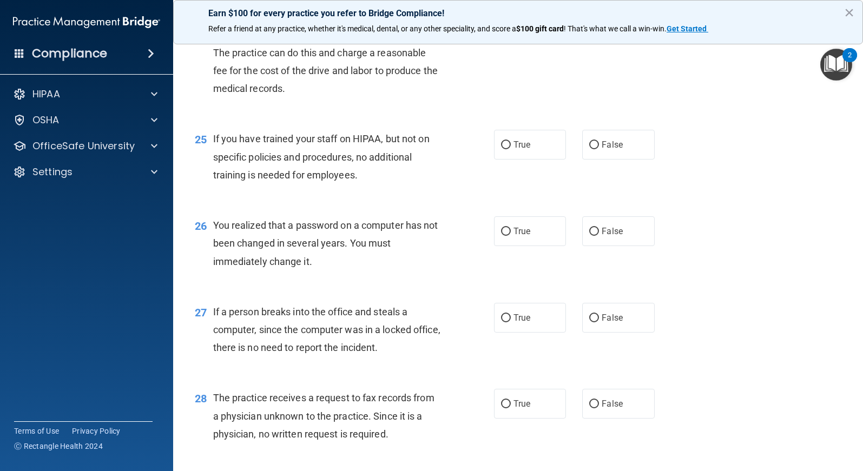
scroll to position [2142, 0]
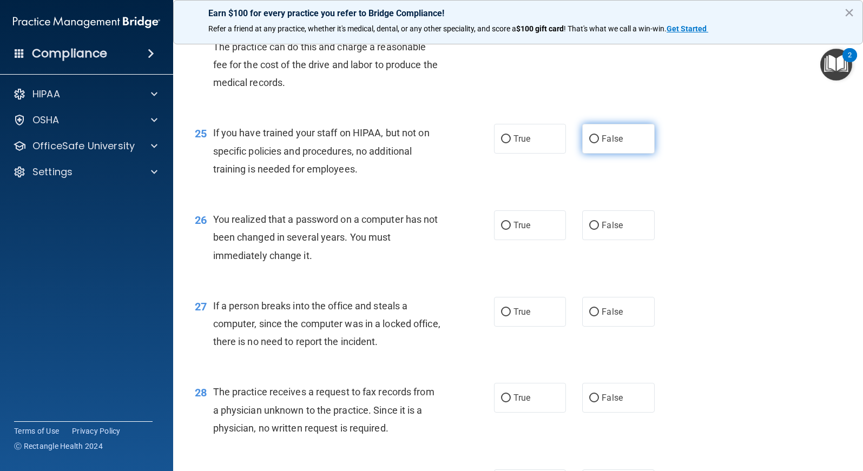
click at [589, 138] on input "False" at bounding box center [594, 139] width 10 height 8
radio input "true"
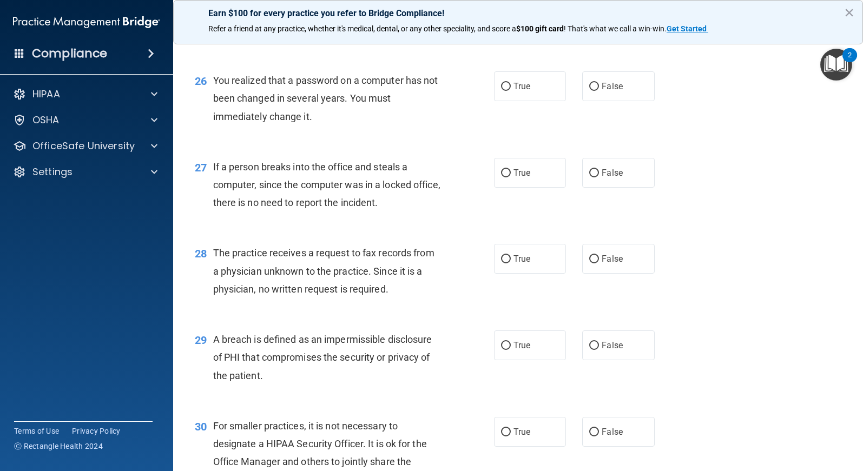
scroll to position [2288, 0]
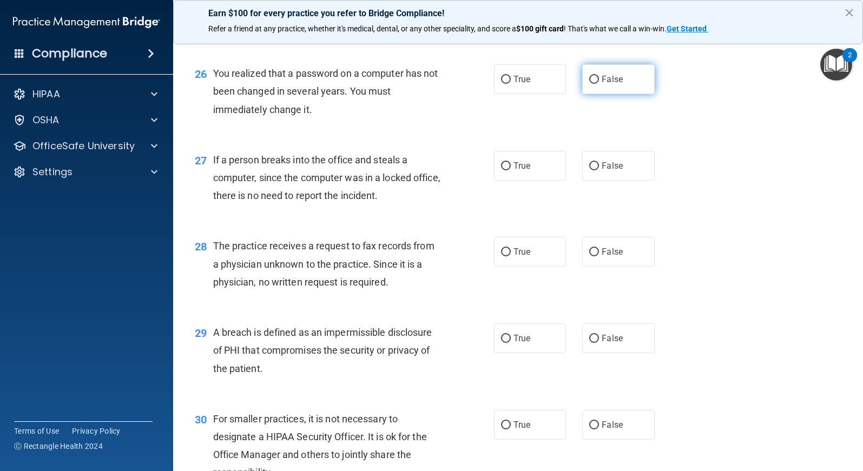
click at [589, 77] on input "False" at bounding box center [594, 80] width 10 height 8
radio input "true"
click at [590, 167] on input "False" at bounding box center [594, 166] width 10 height 8
radio input "true"
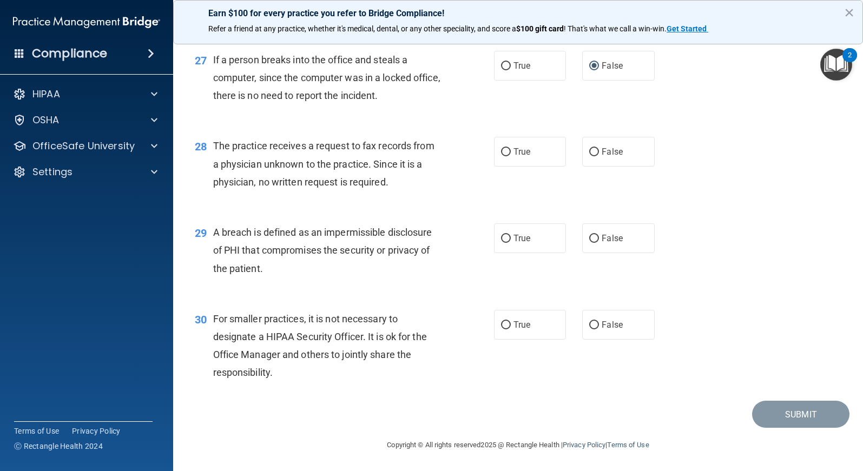
scroll to position [2389, 0]
click at [589, 150] on input "False" at bounding box center [594, 152] width 10 height 8
radio input "true"
click at [501, 236] on input "True" at bounding box center [506, 239] width 10 height 8
radio input "true"
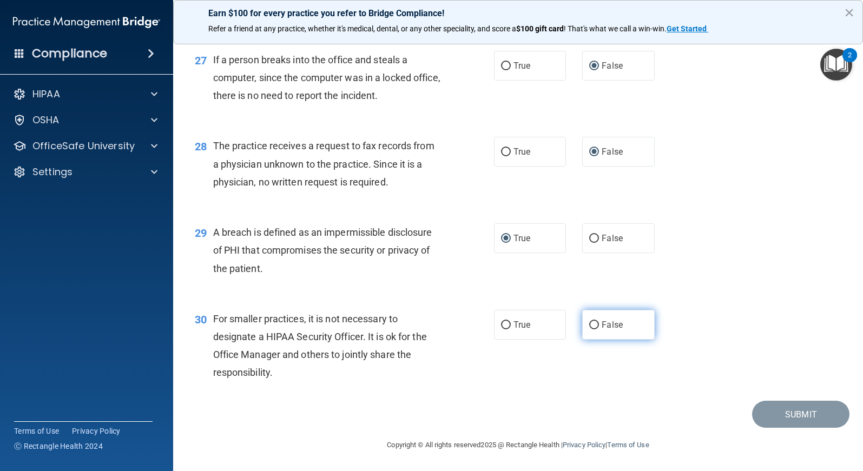
click at [589, 325] on input "False" at bounding box center [594, 325] width 10 height 8
radio input "true"
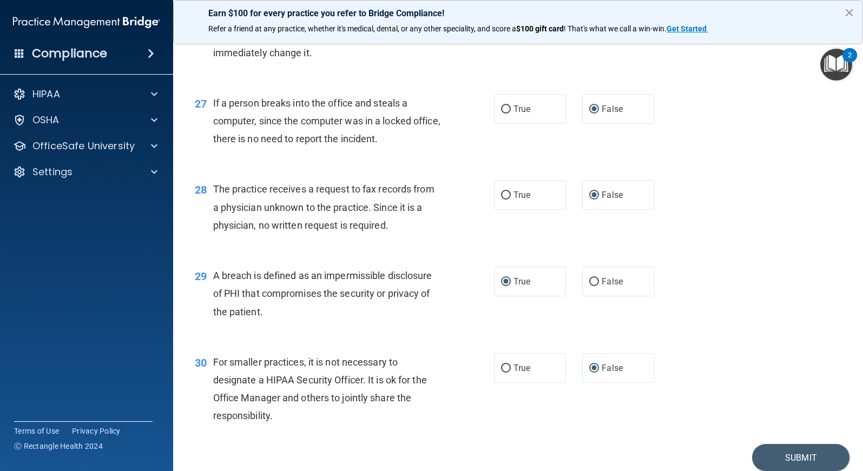
scroll to position [2341, 0]
